Goal: Complete application form

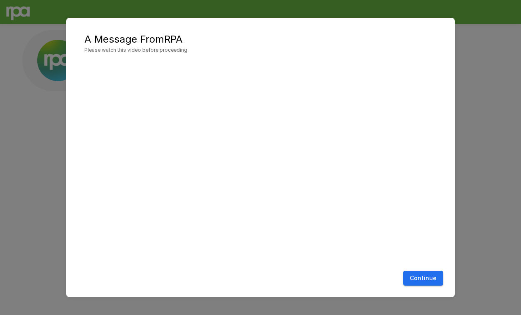
click at [434, 279] on button "Continue" at bounding box center [423, 277] width 40 height 15
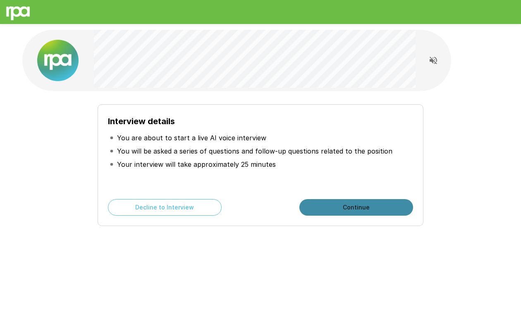
click at [325, 201] on button "Continue" at bounding box center [356, 207] width 114 height 17
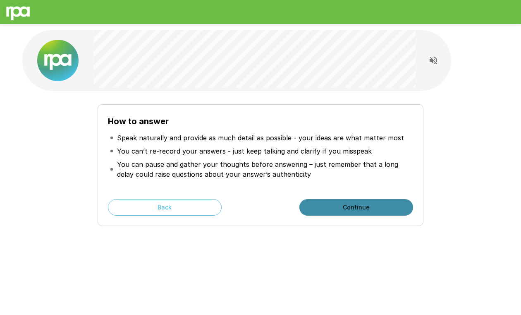
click at [324, 204] on button "Continue" at bounding box center [356, 207] width 114 height 17
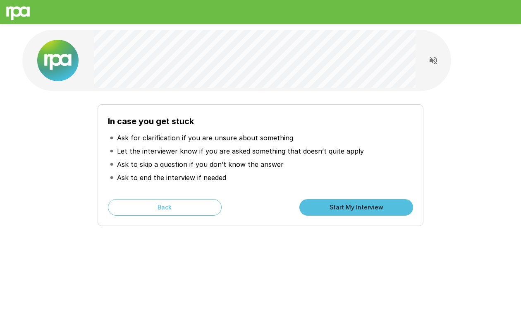
click at [324, 204] on button "Start My Interview" at bounding box center [356, 207] width 114 height 17
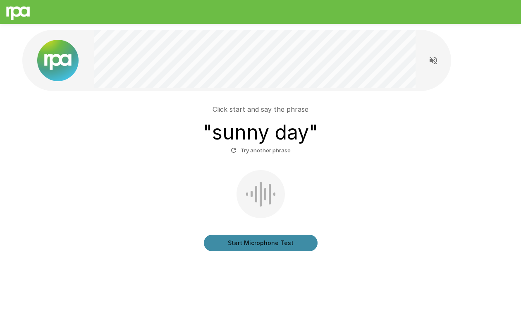
click at [279, 239] on button "Start Microphone Test" at bounding box center [261, 242] width 114 height 17
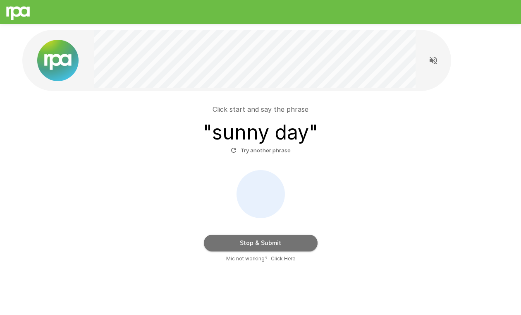
click at [299, 241] on button "Stop & Submit" at bounding box center [261, 242] width 114 height 17
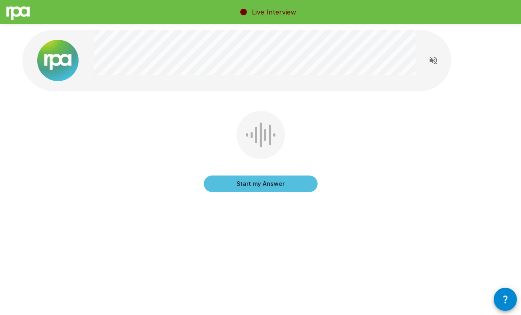
click at [278, 184] on button "Start my Answer" at bounding box center [261, 183] width 114 height 17
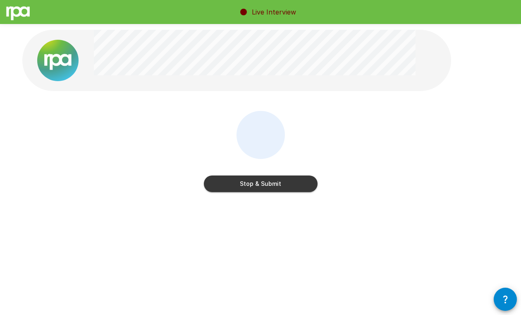
click at [284, 180] on button "Stop & Submit" at bounding box center [261, 183] width 114 height 17
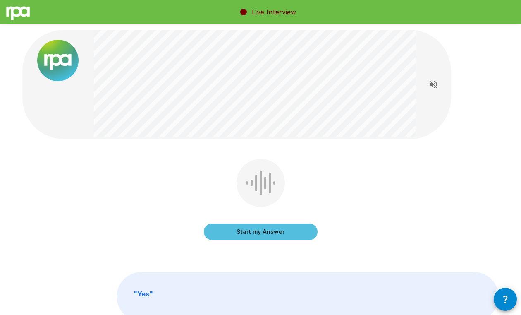
click at [264, 234] on button "Start my Answer" at bounding box center [261, 231] width 114 height 17
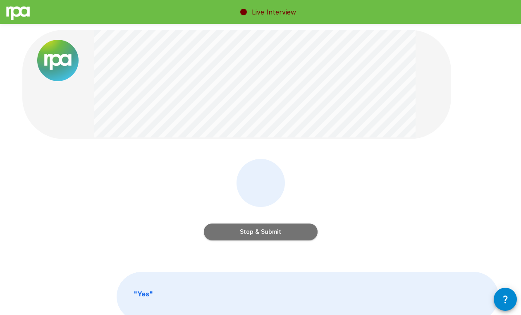
click at [257, 231] on button "Stop & Submit" at bounding box center [261, 231] width 114 height 17
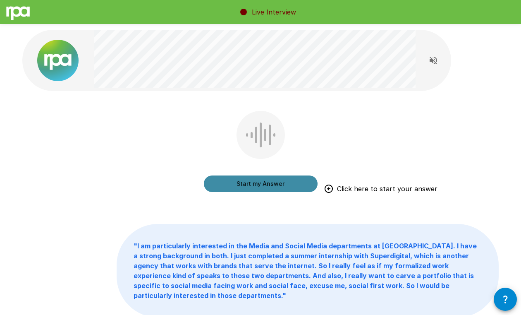
click at [288, 181] on button "Start my Answer" at bounding box center [261, 183] width 114 height 17
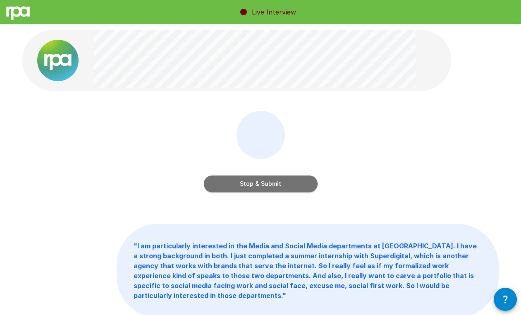
click at [262, 185] on button "Stop & Submit" at bounding box center [261, 183] width 114 height 17
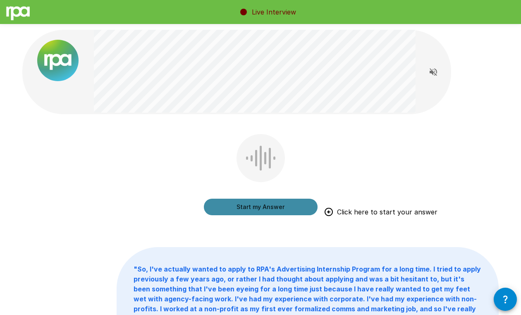
click at [258, 202] on button "Start my Answer" at bounding box center [261, 206] width 114 height 17
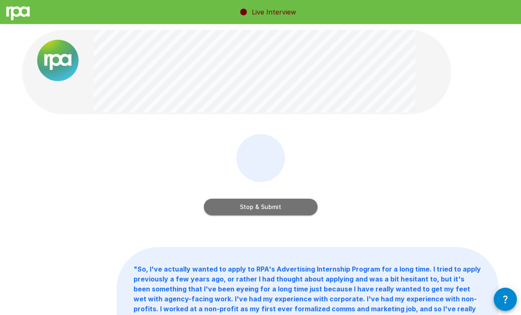
click at [282, 206] on button "Stop & Submit" at bounding box center [261, 206] width 114 height 17
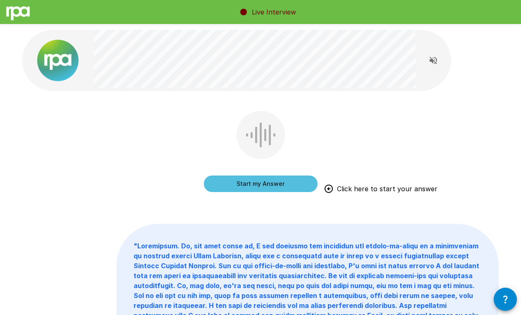
click at [280, 184] on button "Start my Answer" at bounding box center [261, 183] width 114 height 17
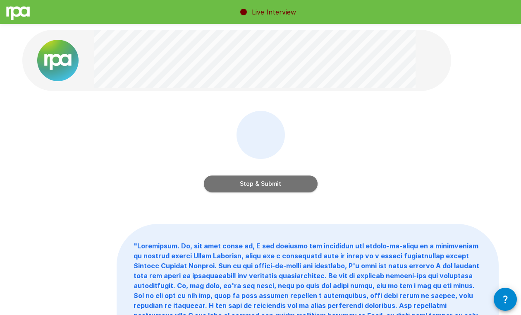
click at [264, 189] on button "Stop & Submit" at bounding box center [261, 183] width 114 height 17
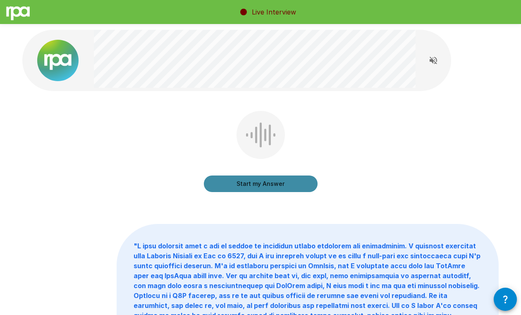
click at [250, 181] on button "Start my Answer" at bounding box center [261, 183] width 114 height 17
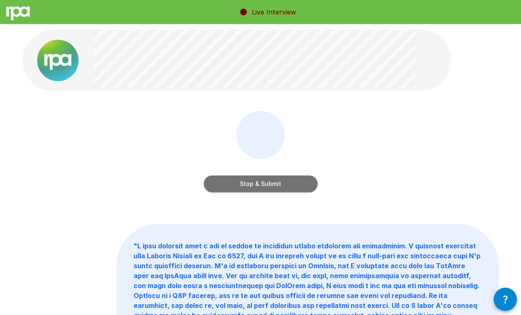
click at [293, 181] on button "Stop & Submit" at bounding box center [261, 183] width 114 height 17
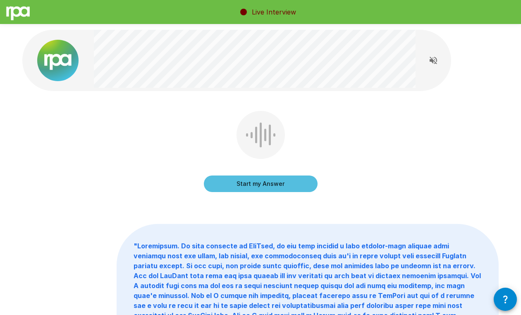
click at [302, 183] on button "Start my Answer" at bounding box center [261, 183] width 114 height 17
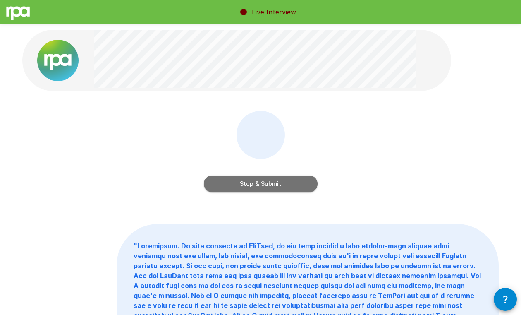
click at [302, 184] on button "Stop & Submit" at bounding box center [261, 183] width 114 height 17
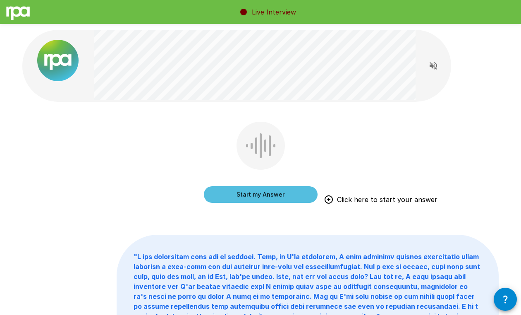
click at [298, 188] on button "Start my Answer" at bounding box center [261, 194] width 114 height 17
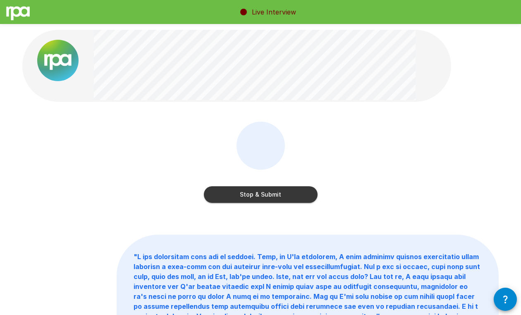
click at [278, 194] on button "Stop & Submit" at bounding box center [261, 194] width 114 height 17
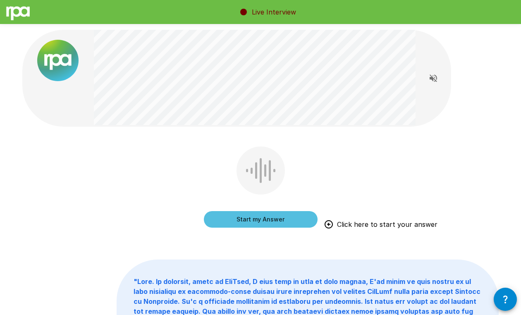
click at [276, 229] on div "Start my Answer Click here to start your answer" at bounding box center [261, 188] width 114 height 84
click at [267, 220] on button "Start my Answer" at bounding box center [261, 219] width 114 height 17
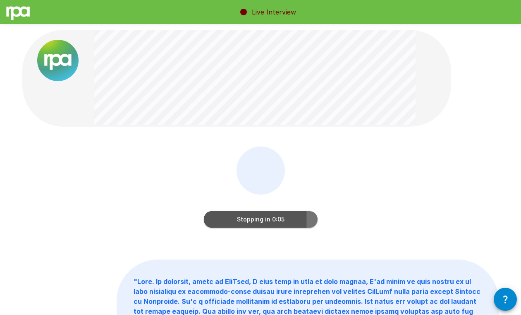
click at [276, 215] on button "Stopping in 0:05" at bounding box center [261, 219] width 114 height 17
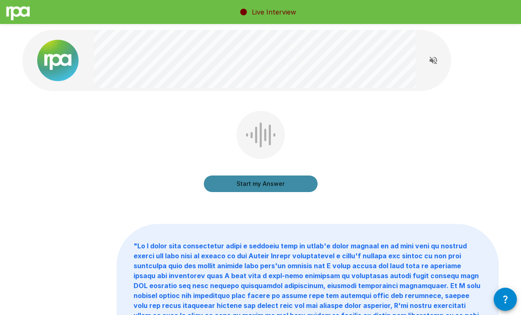
click at [260, 187] on button "Start my Answer" at bounding box center [261, 183] width 114 height 17
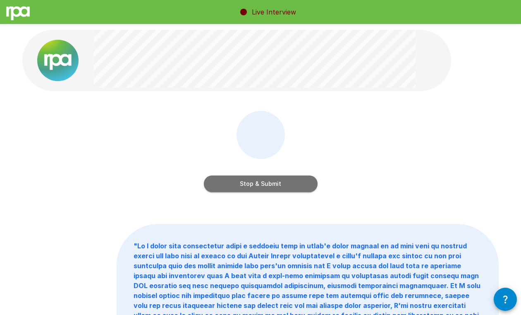
click at [272, 181] on button "Stop & Submit" at bounding box center [261, 183] width 114 height 17
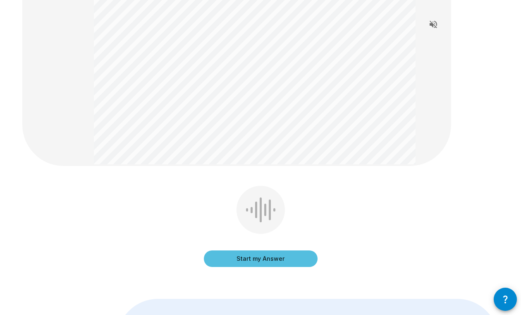
scroll to position [171, 0]
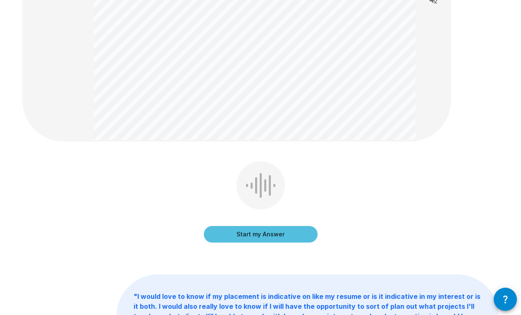
click at [253, 237] on button "Start my Answer" at bounding box center [261, 234] width 114 height 17
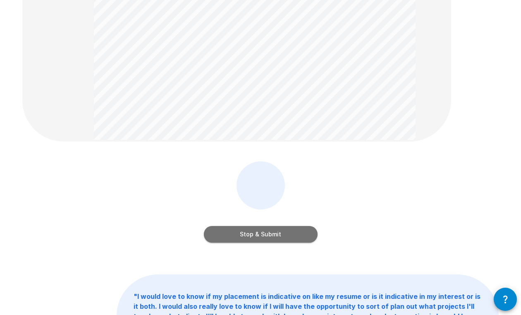
click at [292, 234] on button "Stop & Submit" at bounding box center [261, 234] width 114 height 17
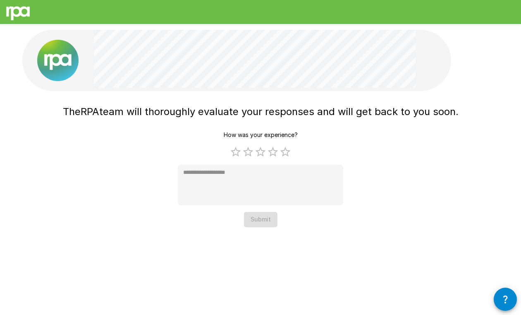
scroll to position [0, 0]
click at [284, 154] on label "5 Stars" at bounding box center [285, 151] width 12 height 12
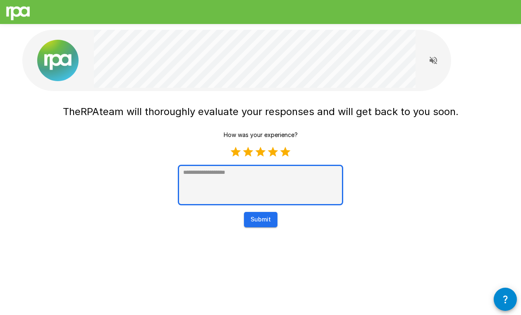
click at [258, 190] on textarea at bounding box center [260, 185] width 165 height 41
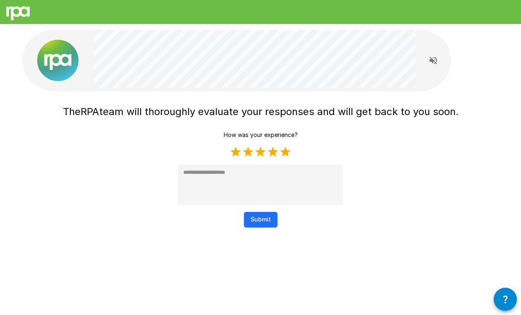
type textarea "*"
click at [258, 221] on button "Submit" at bounding box center [260, 219] width 33 height 15
